Goal: Complete application form

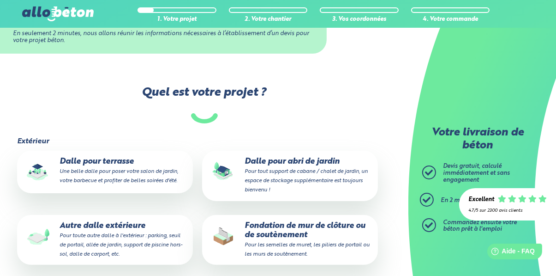
click at [346, 239] on p "Fondation de mur de clôture ou de soutènement Pour les semelles de muret, les p…" at bounding box center [290, 239] width 163 height 37
click at [0, 0] on input "Fondation de mur de clôture ou de soutènement Pour les semelles de muret, les p…" at bounding box center [0, 0] width 0 height 0
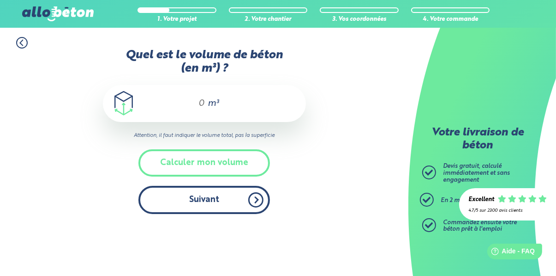
click at [246, 209] on button "Suivant" at bounding box center [205, 200] width 132 height 28
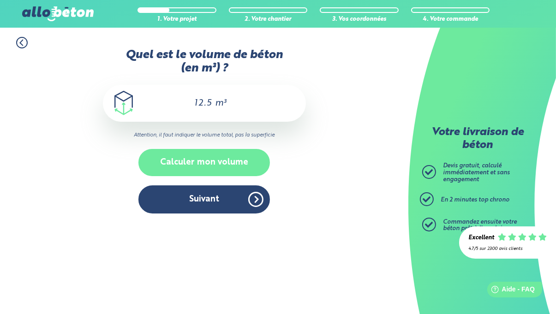
click at [242, 165] on button "Calculer mon volume" at bounding box center [205, 162] width 132 height 27
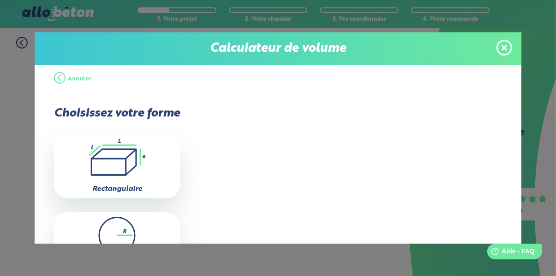
click at [146, 178] on div ".icon-calc-rectanglea{fill:none;stroke-linecap:round;stroke-width:3px;stroke:#6…" at bounding box center [117, 166] width 126 height 64
type input "0"
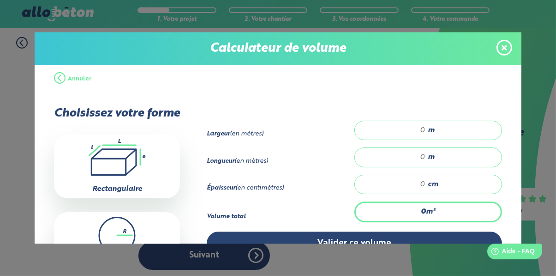
click at [426, 128] on input "number" at bounding box center [394, 130] width 61 height 9
click at [413, 241] on button "Valider ce volume" at bounding box center [354, 243] width 295 height 24
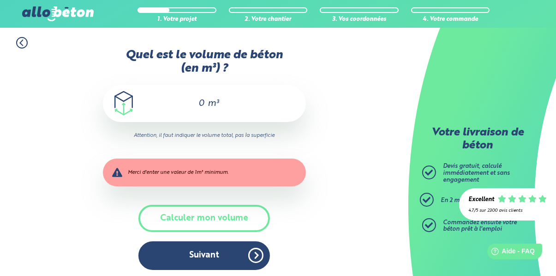
click at [203, 104] on input "0" at bounding box center [198, 103] width 16 height 11
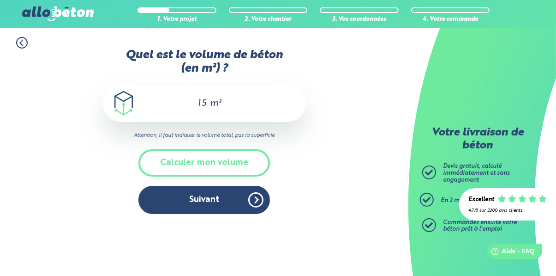
type input "15"
click at [232, 156] on button "Calculer mon volume" at bounding box center [205, 162] width 132 height 27
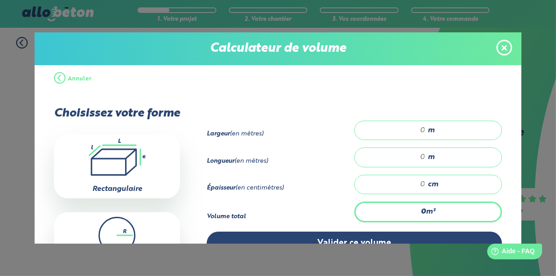
click at [524, 31] on div "Calculateur de volume Annuler Choisissez votre forme .icon-calc-rectanglea{fill…" at bounding box center [278, 138] width 556 height 276
click at [510, 51] on span at bounding box center [505, 48] width 16 height 16
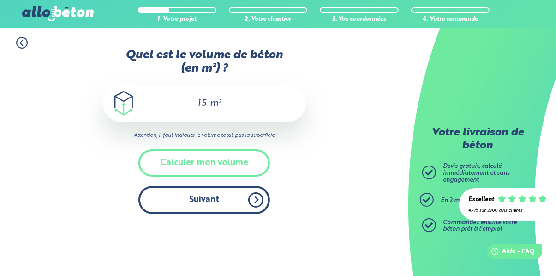
click at [257, 201] on button "Suivant" at bounding box center [205, 200] width 132 height 28
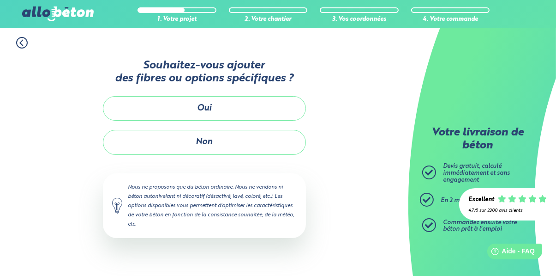
click at [256, 147] on button "Non" at bounding box center [204, 142] width 203 height 24
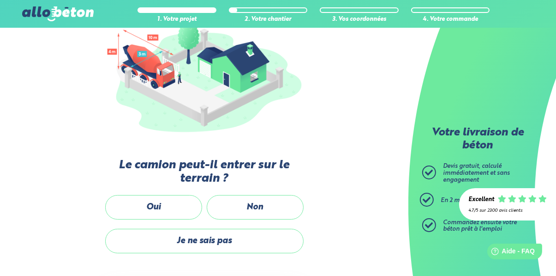
scroll to position [150, 0]
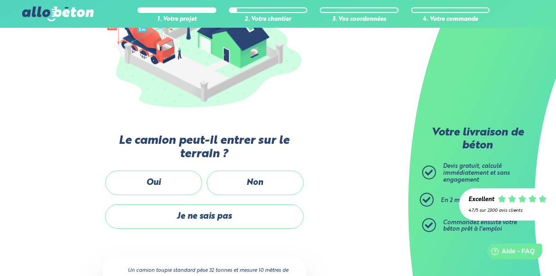
click at [183, 183] on label "Oui" at bounding box center [153, 182] width 97 height 24
click at [0, 0] on input "Oui" at bounding box center [0, 0] width 0 height 0
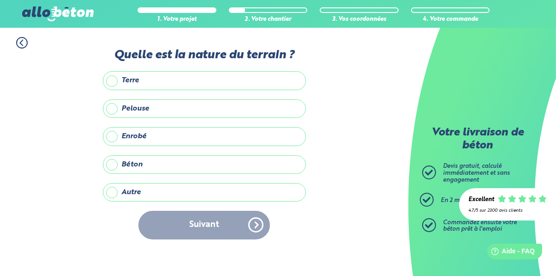
click at [200, 85] on label "Terre" at bounding box center [204, 80] width 203 height 18
click at [0, 0] on input "Terre" at bounding box center [0, 0] width 0 height 0
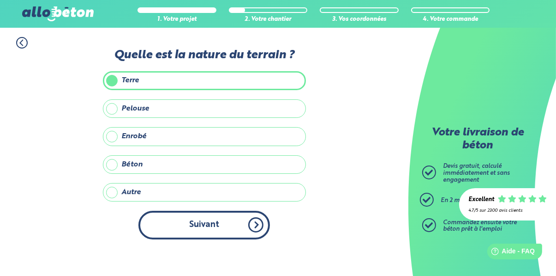
click at [229, 226] on button "Suivant" at bounding box center [205, 225] width 132 height 28
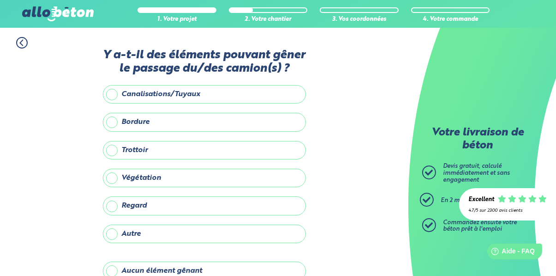
click at [206, 272] on label "Aucun élément gênant" at bounding box center [204, 270] width 203 height 18
click at [0, 0] on input "Aucun élément gênant" at bounding box center [0, 0] width 0 height 0
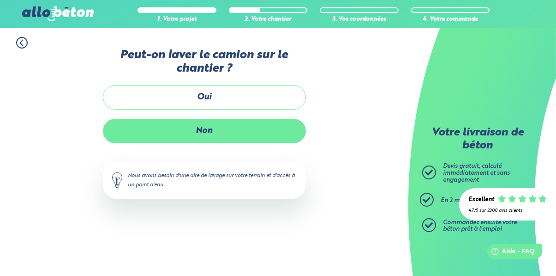
click at [281, 132] on label "Non" at bounding box center [204, 131] width 203 height 24
click at [0, 0] on input "Non" at bounding box center [0, 0] width 0 height 0
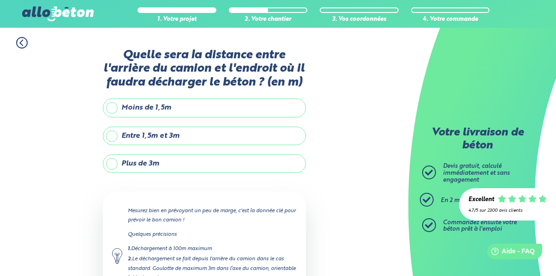
click at [214, 137] on label "Entre 1,5m et 3m" at bounding box center [204, 136] width 203 height 18
click at [0, 0] on input "Entre 1,5m et 3m" at bounding box center [0, 0] width 0 height 0
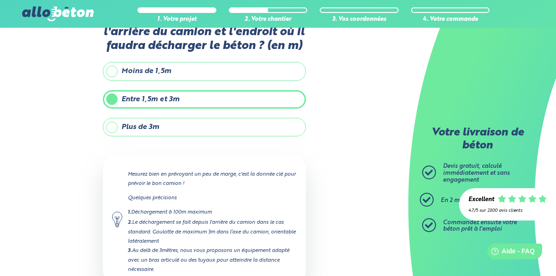
scroll to position [59, 0]
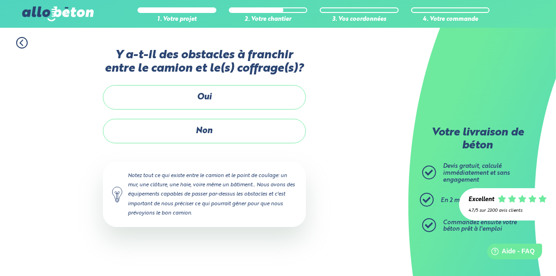
click at [259, 131] on label "Non" at bounding box center [204, 131] width 203 height 24
click at [0, 0] on input "Non" at bounding box center [0, 0] width 0 height 0
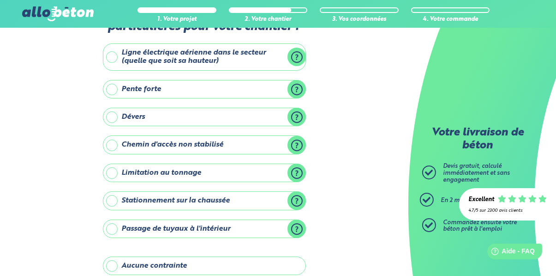
scroll to position [42, 0]
click at [232, 264] on label "Aucune contrainte" at bounding box center [204, 265] width 203 height 18
click at [0, 0] on input "Aucune contrainte" at bounding box center [0, 0] width 0 height 0
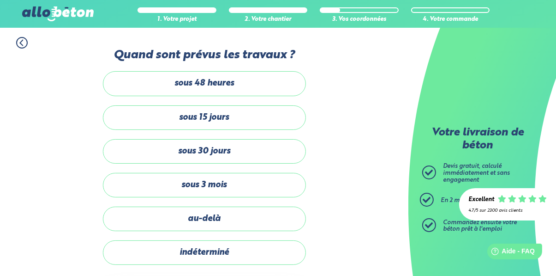
scroll to position [12, 0]
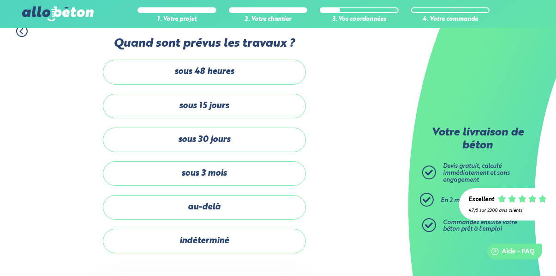
click at [255, 144] on label "sous 30 jours" at bounding box center [204, 139] width 203 height 24
click at [0, 0] on input "sous 30 jours" at bounding box center [0, 0] width 0 height 0
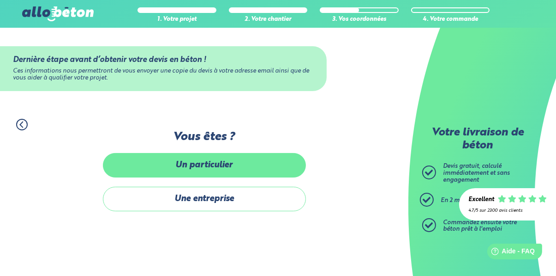
click at [256, 155] on label "Un particulier" at bounding box center [204, 165] width 203 height 24
click at [0, 0] on input "Un particulier" at bounding box center [0, 0] width 0 height 0
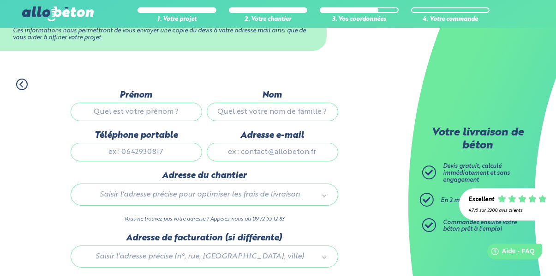
scroll to position [66, 0]
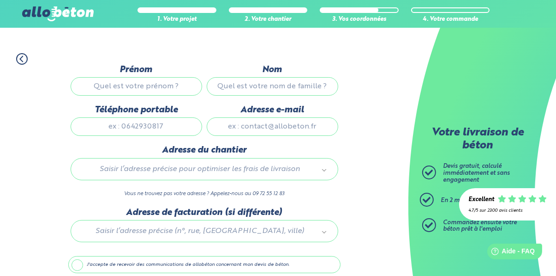
click at [164, 87] on input "Prénom" at bounding box center [137, 86] width 132 height 18
type input "Visar"
click at [268, 90] on input "Nom" at bounding box center [273, 86] width 132 height 18
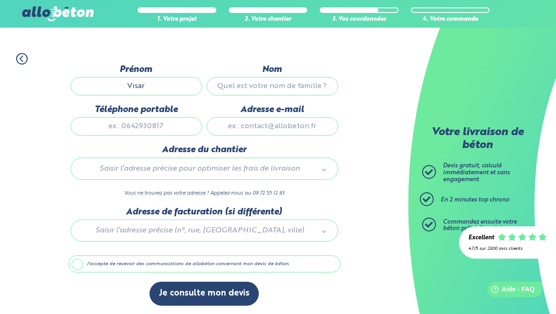
type input "Sokoli"
click at [165, 130] on input "Téléphone portable" at bounding box center [137, 126] width 132 height 18
type input "7"
type input "*"
type input "[PHONE_NUMBER]"
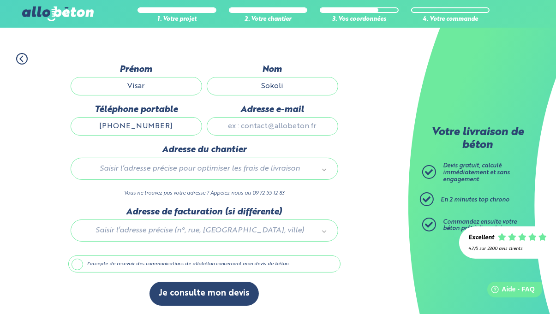
click at [287, 127] on input "Adresse e-mail" at bounding box center [273, 126] width 132 height 18
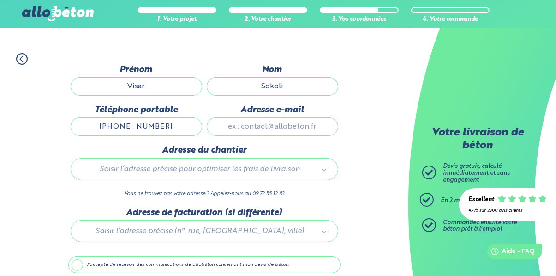
type input "[EMAIL_ADDRESS][DOMAIN_NAME]"
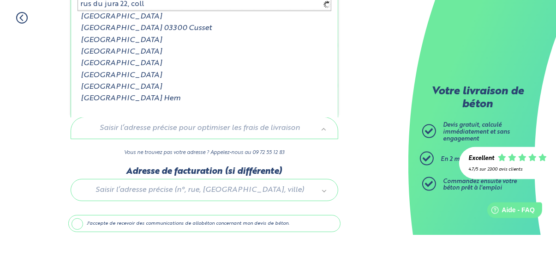
type input "rus du jura 22, collo"
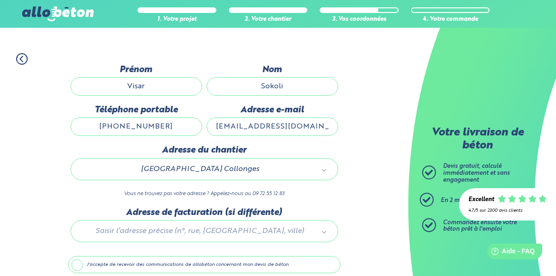
click at [75, 266] on label "J'accepte de recevoir des communications de allobéton concernant mon devis de b…" at bounding box center [204, 265] width 272 height 18
click at [0, 0] on input "J'accepte de recevoir des communications de allobéton concernant mon devis de b…" at bounding box center [0, 0] width 0 height 0
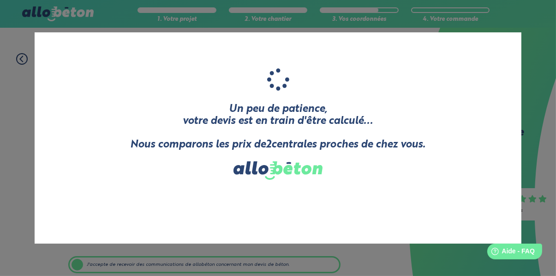
scroll to position [98, 0]
